Goal: Task Accomplishment & Management: Complete application form

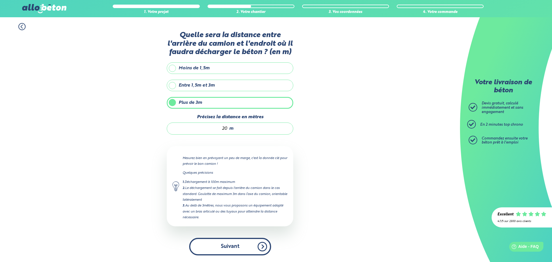
click at [227, 244] on button "Suivant" at bounding box center [230, 247] width 82 height 18
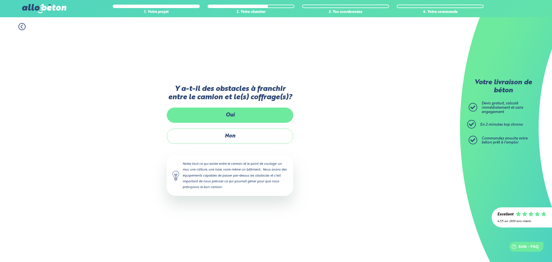
click at [228, 113] on label "Oui" at bounding box center [230, 115] width 127 height 15
click at [0, 0] on input "Oui" at bounding box center [0, 0] width 0 height 0
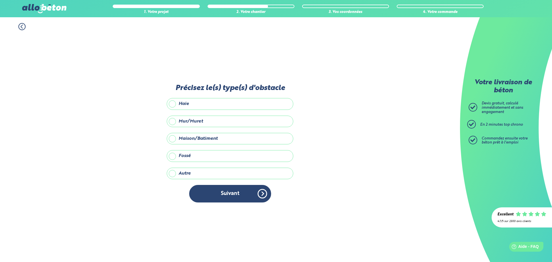
click at [207, 137] on label "Maison/Batiment" at bounding box center [230, 139] width 127 height 12
click at [0, 0] on input "Maison/Batiment" at bounding box center [0, 0] width 0 height 0
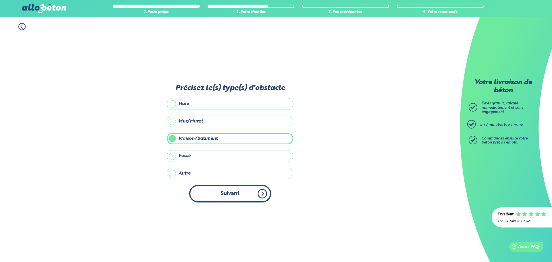
click at [225, 194] on button "Suivant" at bounding box center [230, 194] width 82 height 18
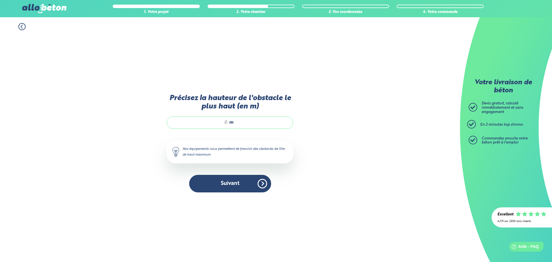
click at [225, 121] on input "Précisez la hauteur de l'obstacle le plus haut (en m)" at bounding box center [200, 123] width 55 height 6
type input "7"
click at [232, 184] on button "Suivant" at bounding box center [230, 184] width 82 height 18
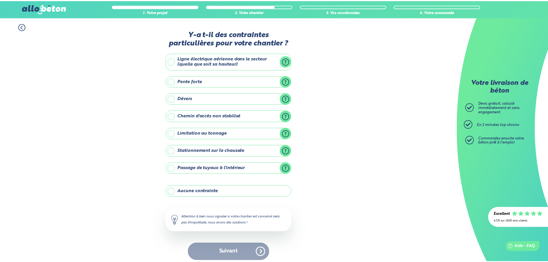
scroll to position [5, 0]
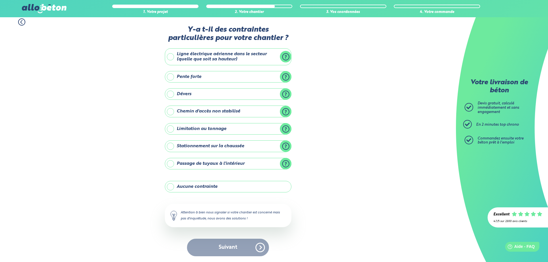
click at [220, 188] on label "Aucune contrainte" at bounding box center [228, 187] width 127 height 12
click at [0, 0] on input "Aucune contrainte" at bounding box center [0, 0] width 0 height 0
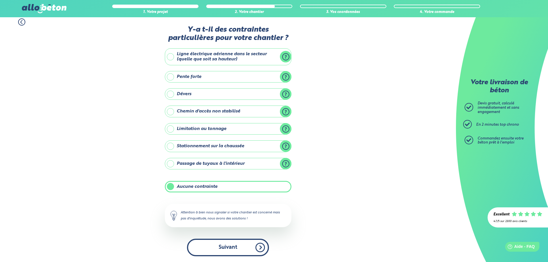
click at [224, 246] on button "Suivant" at bounding box center [228, 248] width 82 height 18
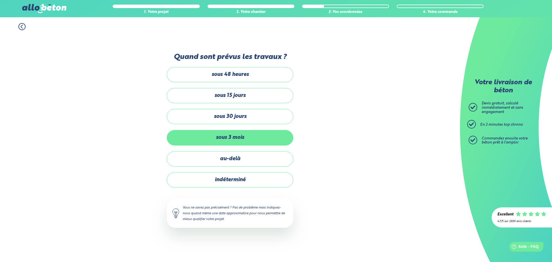
click at [250, 137] on label "sous 3 mois" at bounding box center [230, 137] width 127 height 15
click at [0, 0] on input "sous 3 mois" at bounding box center [0, 0] width 0 height 0
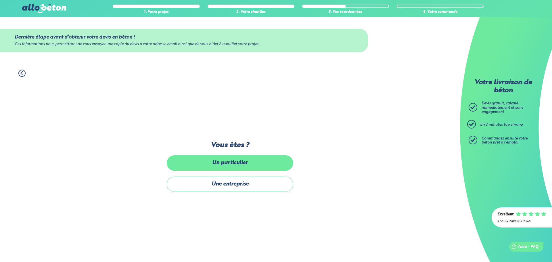
click at [243, 161] on label "Un particulier" at bounding box center [230, 162] width 127 height 15
click at [0, 0] on input "Un particulier" at bounding box center [0, 0] width 0 height 0
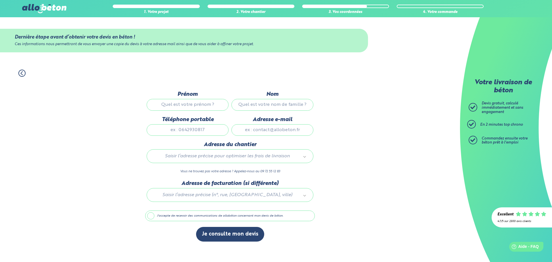
click at [212, 100] on input "Prénom" at bounding box center [188, 105] width 82 height 12
type input "Philippe"
type input "Dubois"
type input "0609964113"
type input "philois84800@gmail.com"
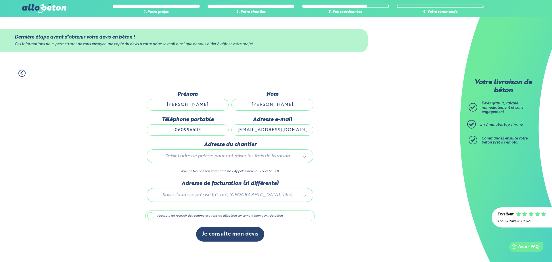
type input "80 Rue des Micocouliers"
click at [242, 169] on input "text" at bounding box center [230, 169] width 158 height 8
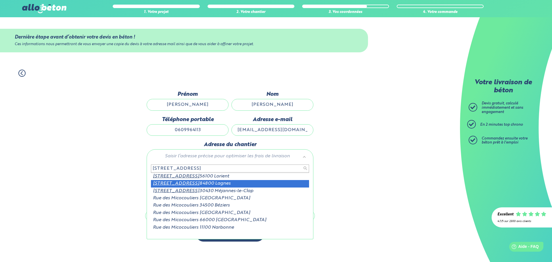
type input "80 rue des micocouliers"
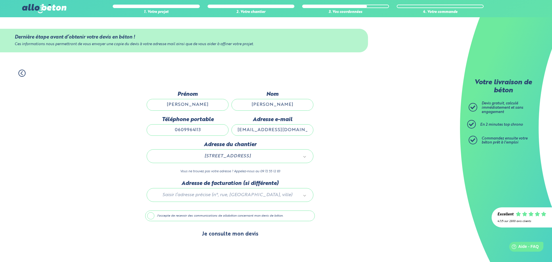
click at [238, 233] on button "Je consulte mon devis" at bounding box center [230, 234] width 68 height 15
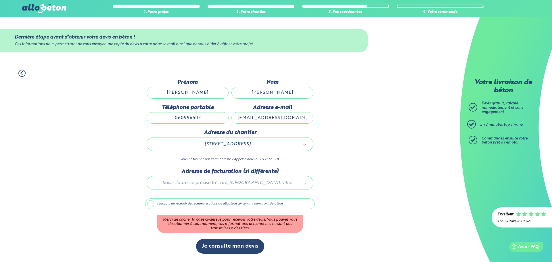
click at [149, 205] on label "J'accepte de recevoir des communications de allobéton concernant mon devis de b…" at bounding box center [230, 203] width 170 height 11
click at [0, 0] on input "J'accepte de recevoir des communications de allobéton concernant mon devis de b…" at bounding box center [0, 0] width 0 height 0
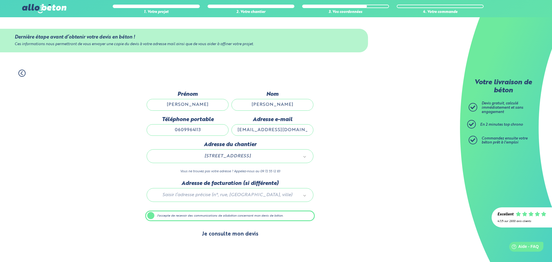
click at [225, 237] on button "Je consulte mon devis" at bounding box center [230, 234] width 68 height 15
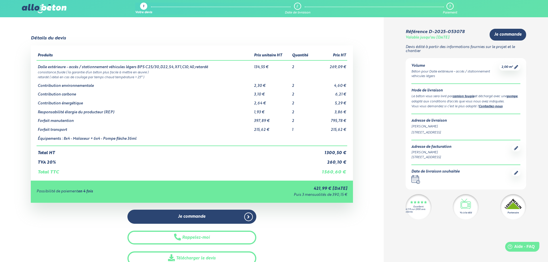
click at [515, 66] on icon at bounding box center [516, 67] width 4 height 4
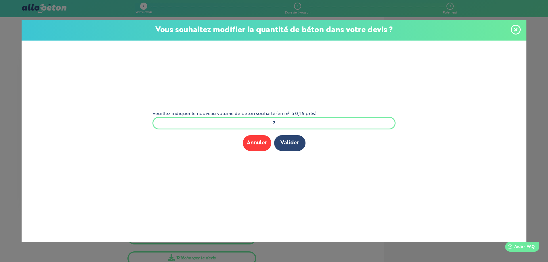
drag, startPoint x: 280, startPoint y: 123, endPoint x: 254, endPoint y: 124, distance: 26.2
click at [255, 124] on input "2" at bounding box center [273, 123] width 243 height 13
type input "1"
click at [291, 140] on button "Valider" at bounding box center [289, 143] width 31 height 16
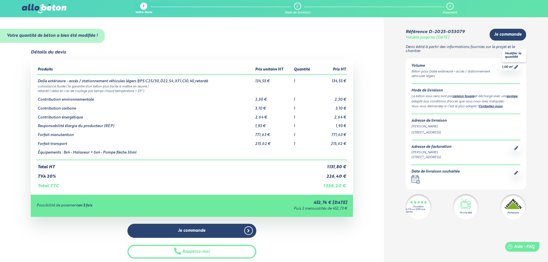
click at [516, 67] on icon at bounding box center [516, 67] width 4 height 4
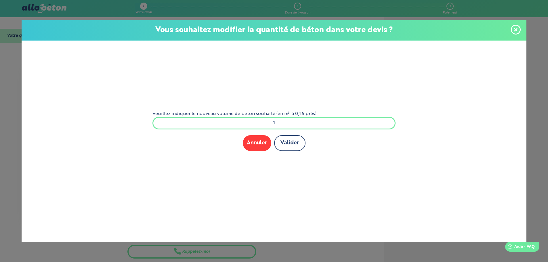
click at [295, 142] on button "Valider" at bounding box center [289, 143] width 31 height 16
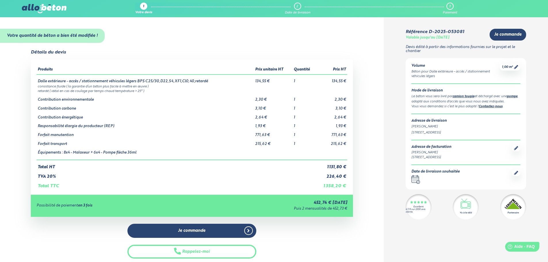
click at [458, 93] on div "Mode de livraison Le béton vous sera livré par camion toupie et déchargé avec u…" at bounding box center [465, 99] width 109 height 20
click at [436, 99] on div "Le béton vous sera livré par camion toupie et déchargé avec une pompe , adapté …" at bounding box center [465, 99] width 109 height 10
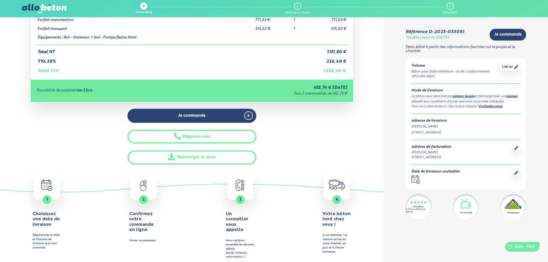
scroll to position [58, 0]
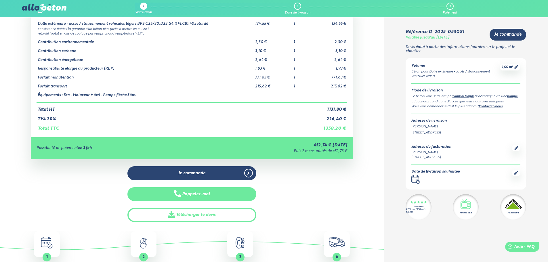
click at [209, 193] on button "Rappelez-moi" at bounding box center [191, 194] width 129 height 14
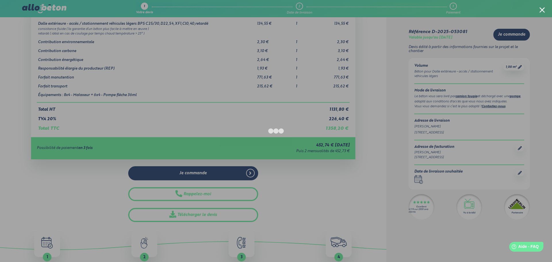
click at [542, 9] on div at bounding box center [542, 9] width 5 height 5
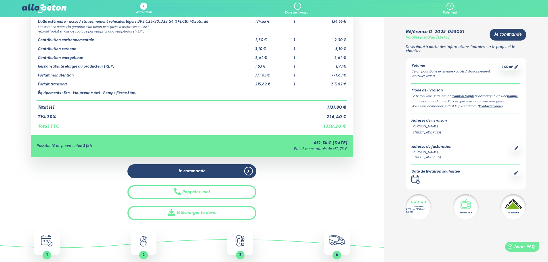
scroll to position [0, 0]
